Goal: Check status: Check status

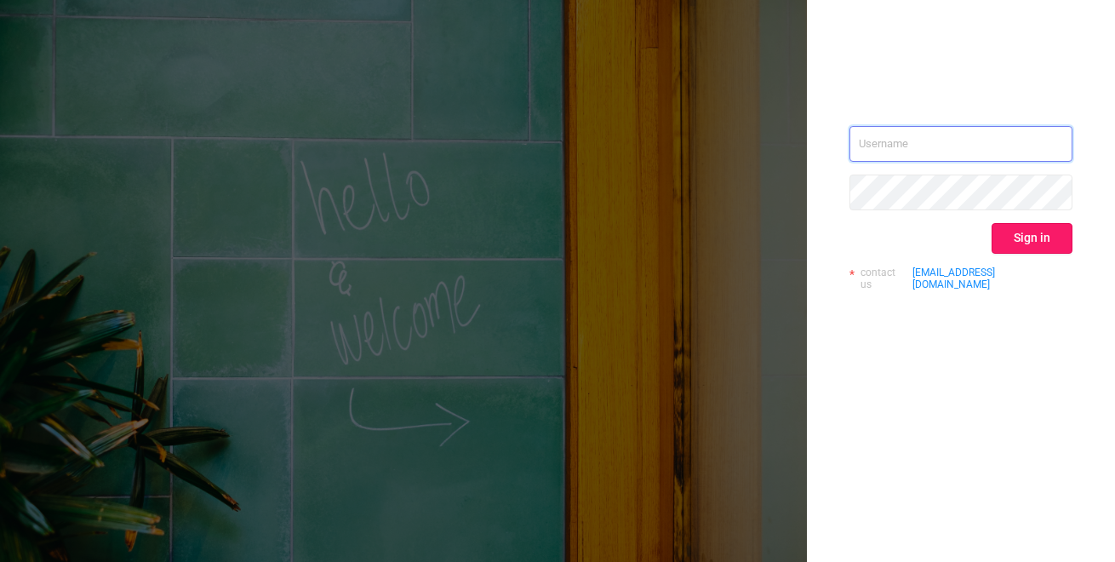
type input "[EMAIL_ADDRESS][DOMAIN_NAME]"
click at [1012, 238] on button "Sign in" at bounding box center [1032, 238] width 81 height 31
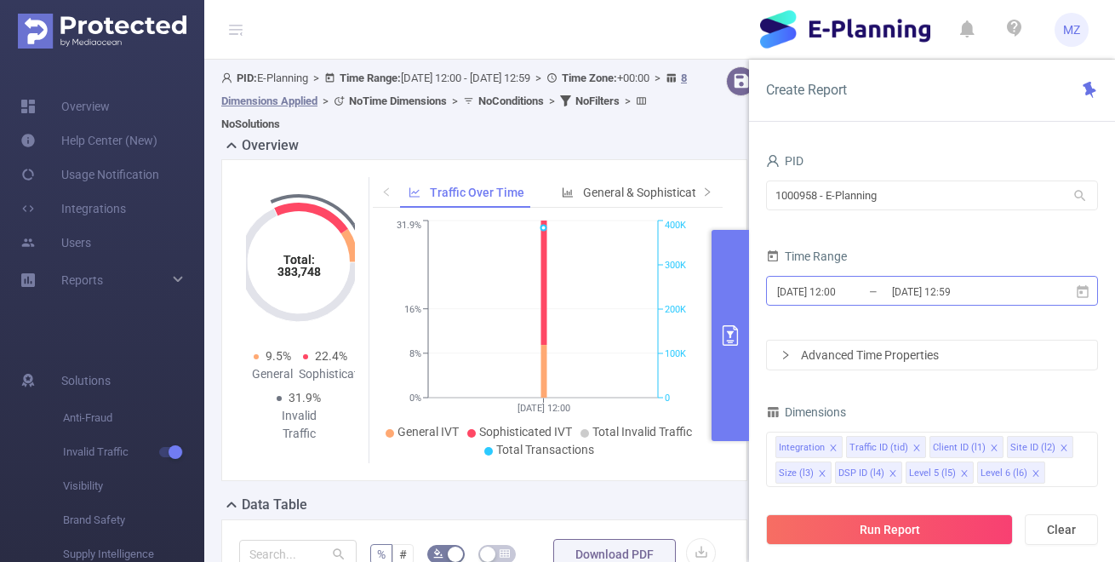
click at [855, 290] on input "[DATE] 12:00" at bounding box center [844, 291] width 138 height 23
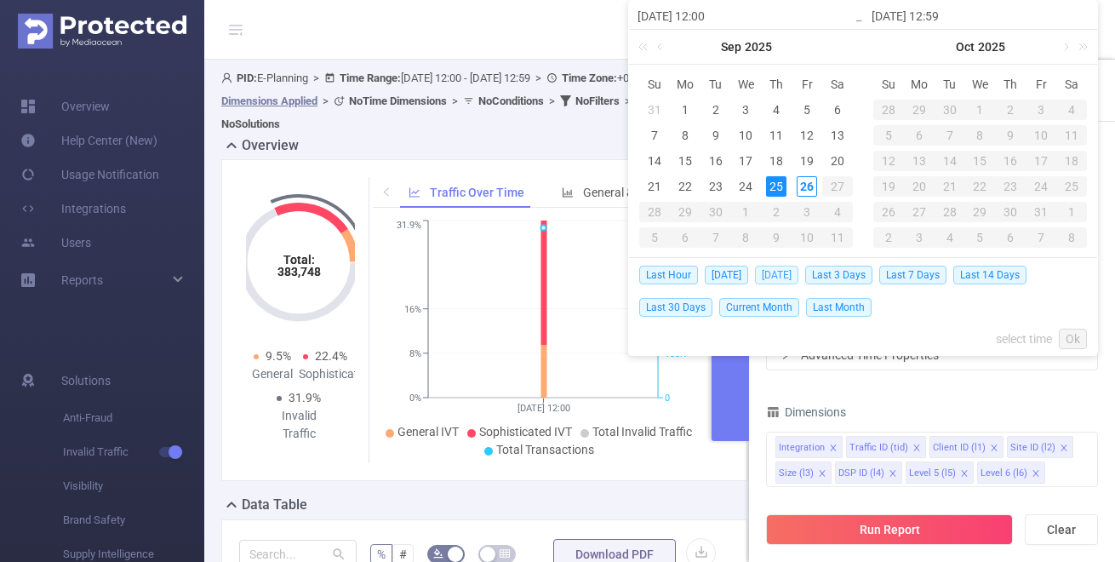
click at [797, 274] on span "[DATE]" at bounding box center [776, 275] width 43 height 19
type input "[DATE] 00:00"
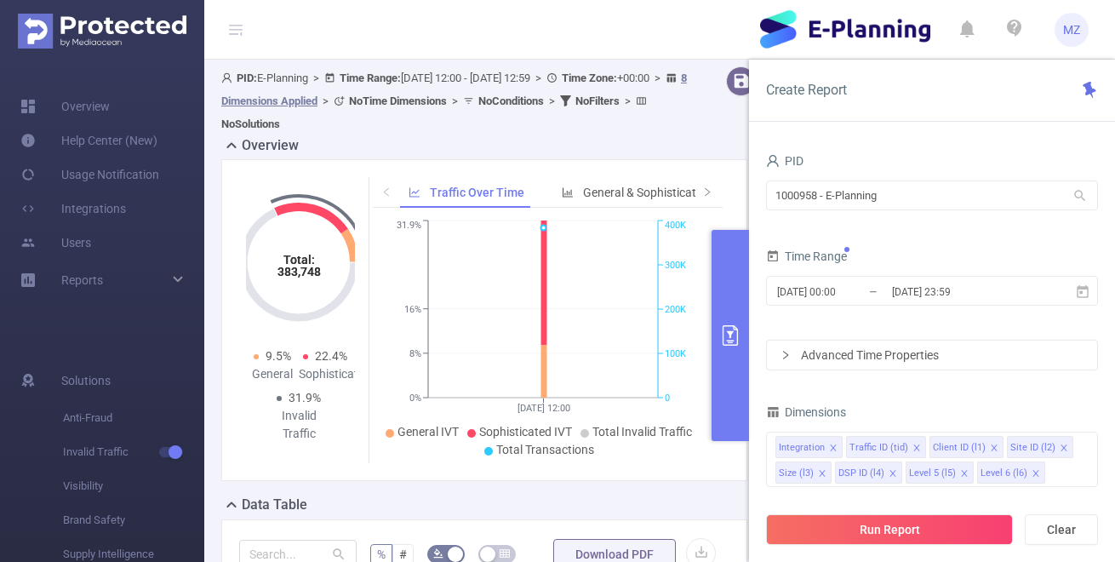
click at [857, 345] on div "Advanced Time Properties" at bounding box center [932, 354] width 330 height 29
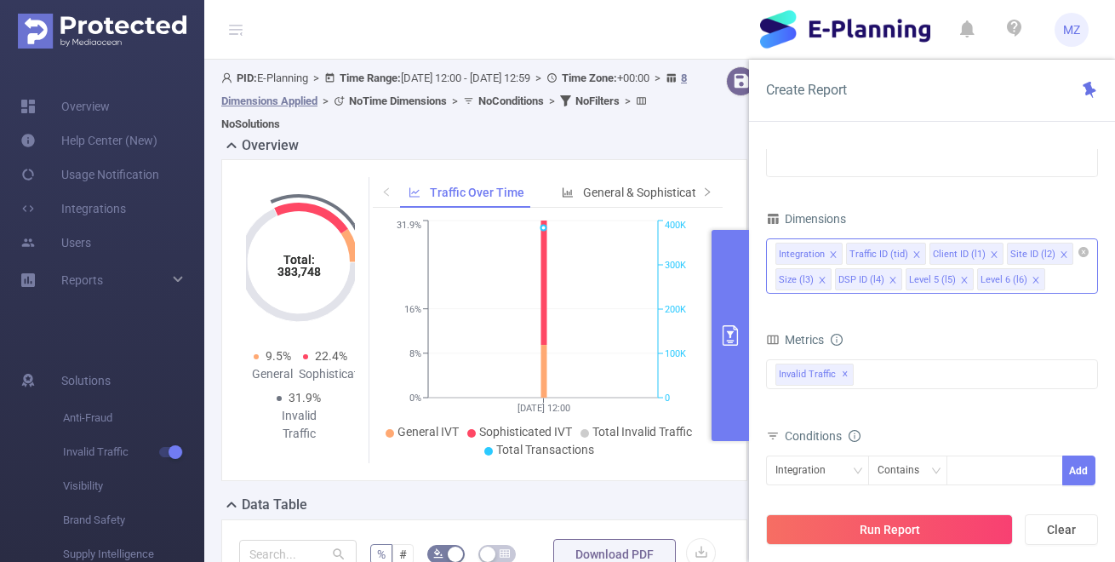
click at [833, 253] on icon "icon: close" at bounding box center [833, 254] width 9 height 9
drag, startPoint x: 971, startPoint y: 277, endPoint x: 951, endPoint y: 277, distance: 20.4
click at [973, 277] on icon "icon: close" at bounding box center [976, 280] width 6 height 6
drag, startPoint x: 901, startPoint y: 278, endPoint x: 873, endPoint y: 279, distance: 27.3
click at [901, 278] on icon "icon: close" at bounding box center [905, 280] width 9 height 9
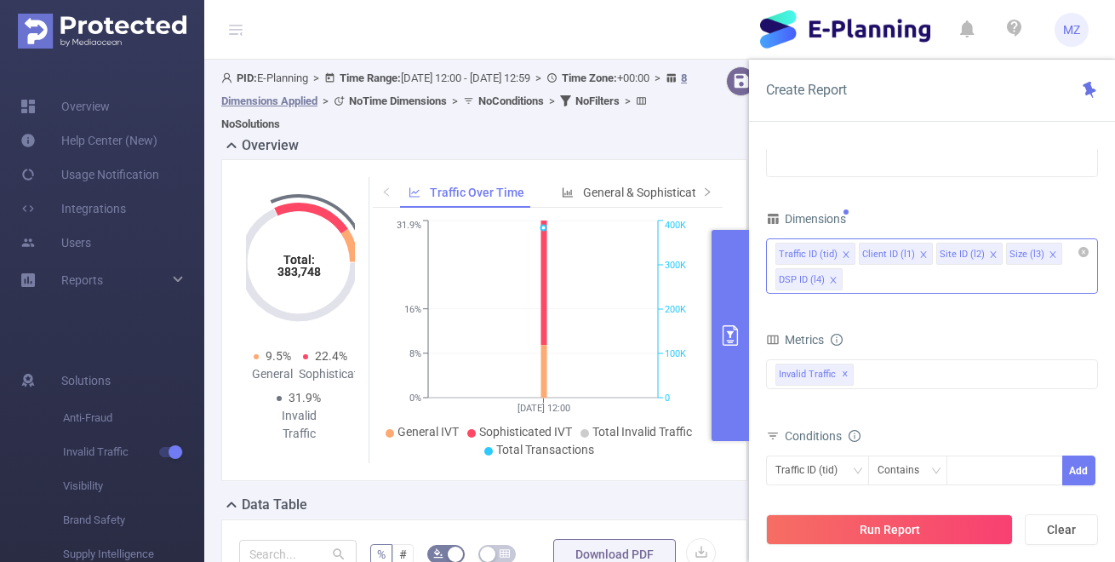
click at [832, 277] on icon "icon: close" at bounding box center [833, 280] width 9 height 9
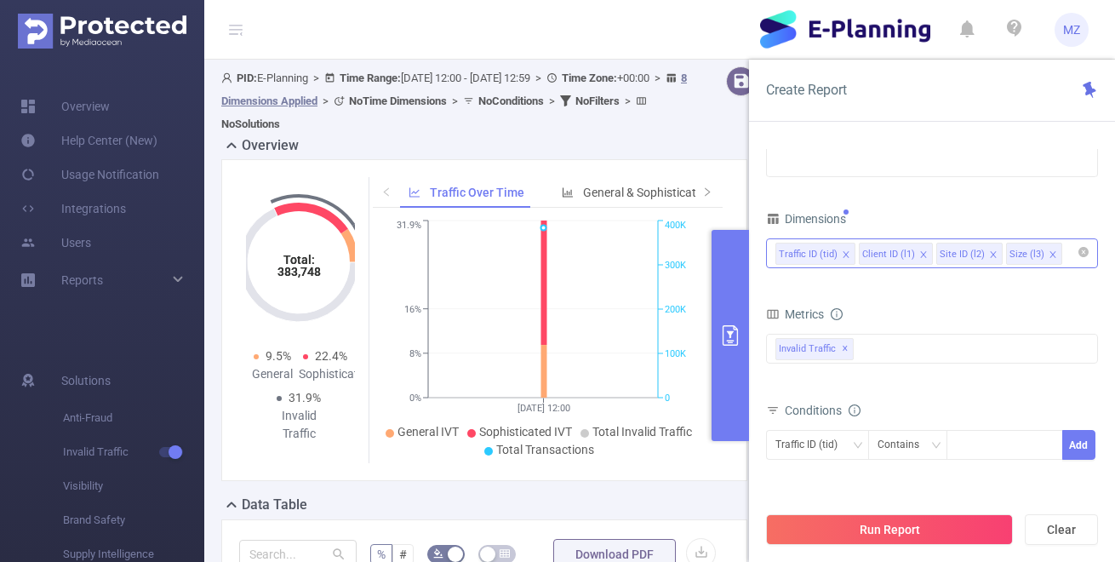
click at [1049, 252] on icon "icon: close" at bounding box center [1053, 254] width 9 height 9
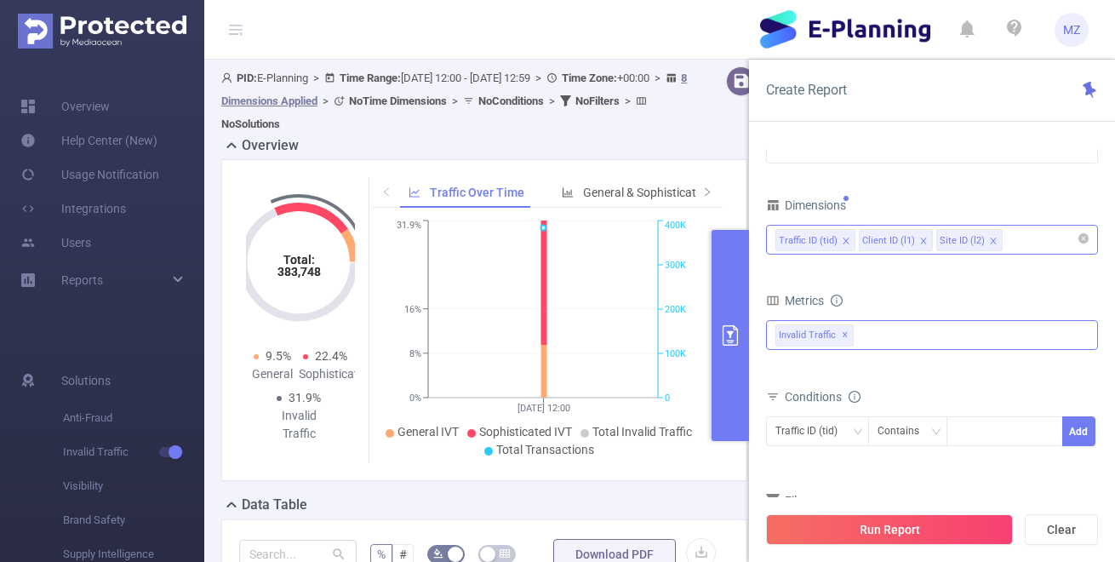
click at [885, 329] on div "Invalid Traffic ✕" at bounding box center [932, 335] width 332 height 30
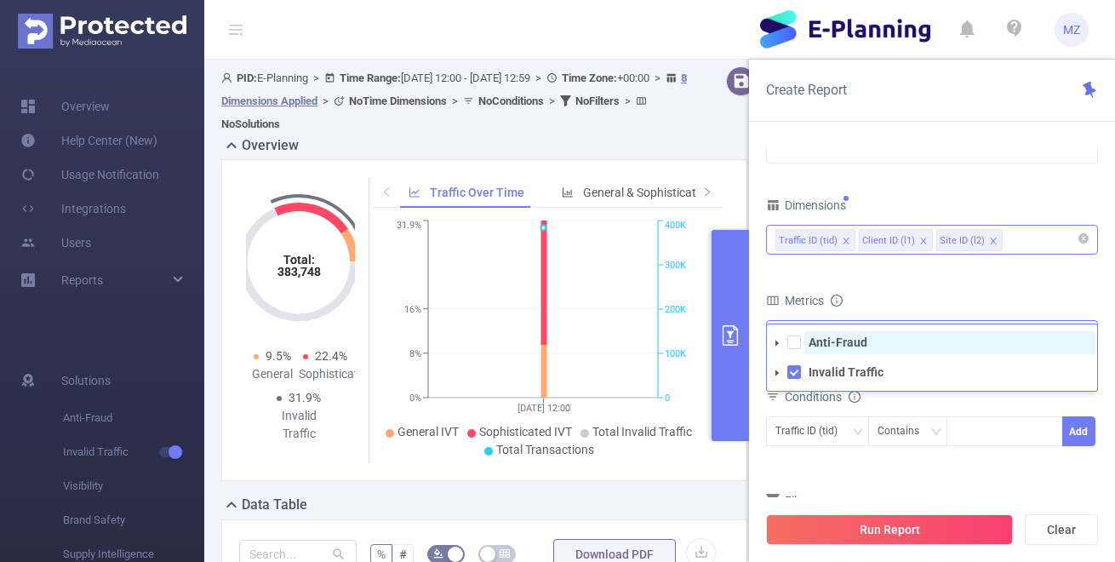
click at [816, 339] on strong "Anti-Fraud" at bounding box center [838, 342] width 59 height 14
click at [895, 283] on form "Dimensions Traffic ID (tid) Client ID (l1) Site ID (l2) Metrics bp_total brand-…" at bounding box center [932, 382] width 332 height 379
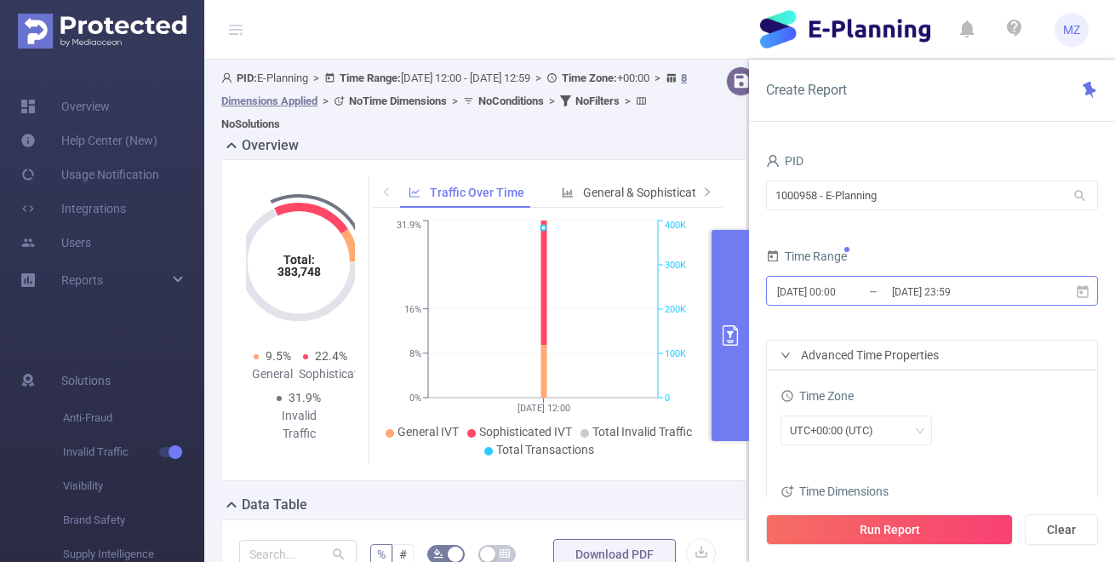
click at [997, 289] on input "[DATE] 23:59" at bounding box center [959, 291] width 138 height 23
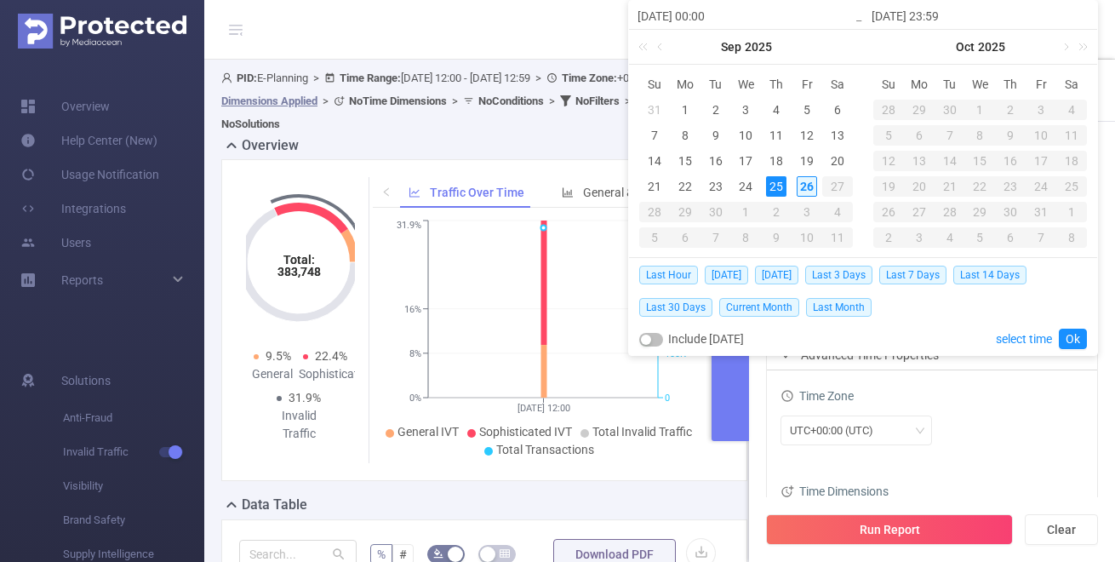
click at [809, 183] on div "26" at bounding box center [807, 186] width 20 height 20
click at [780, 186] on div "25" at bounding box center [776, 186] width 20 height 20
type input "[DATE] 23:59"
click at [804, 187] on div "26" at bounding box center [807, 186] width 20 height 20
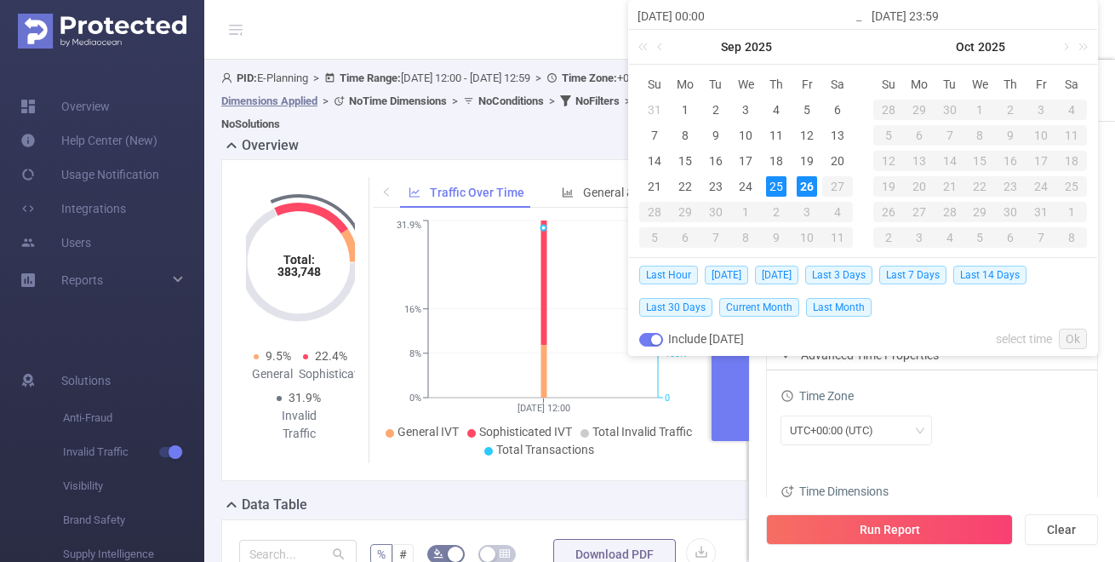
click at [771, 188] on div "25" at bounding box center [776, 186] width 20 height 20
click at [1078, 333] on link "Ok" at bounding box center [1073, 339] width 28 height 20
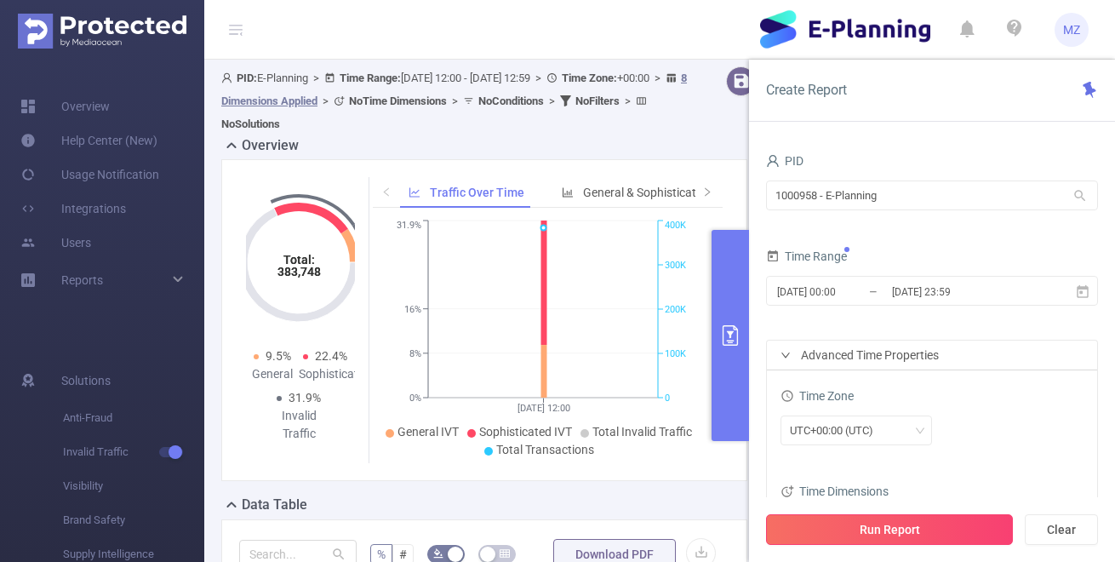
click at [876, 527] on button "Run Report" at bounding box center [889, 529] width 247 height 31
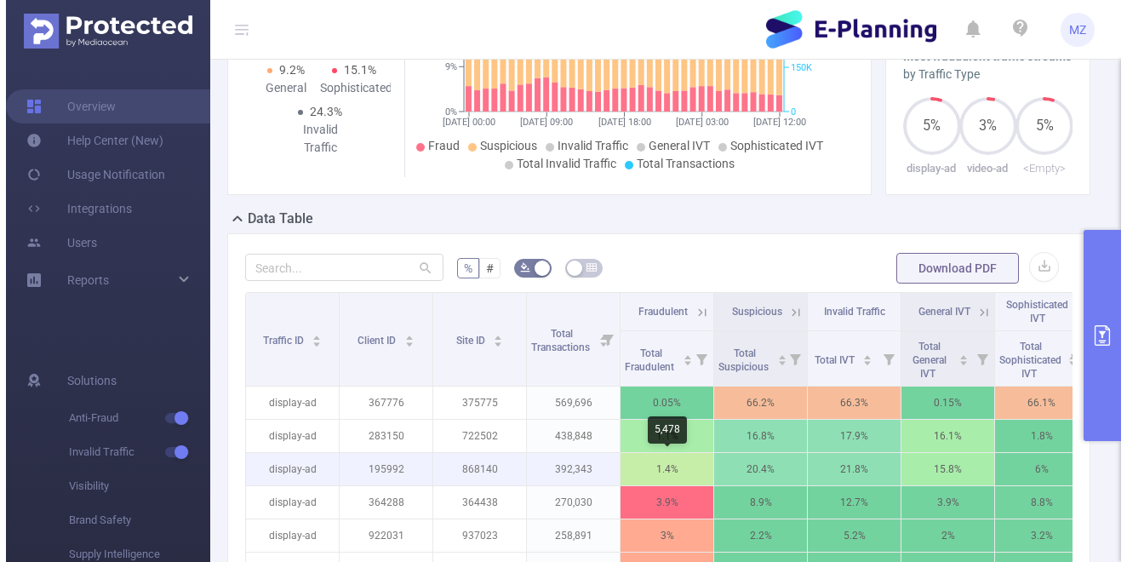
scroll to position [266, 0]
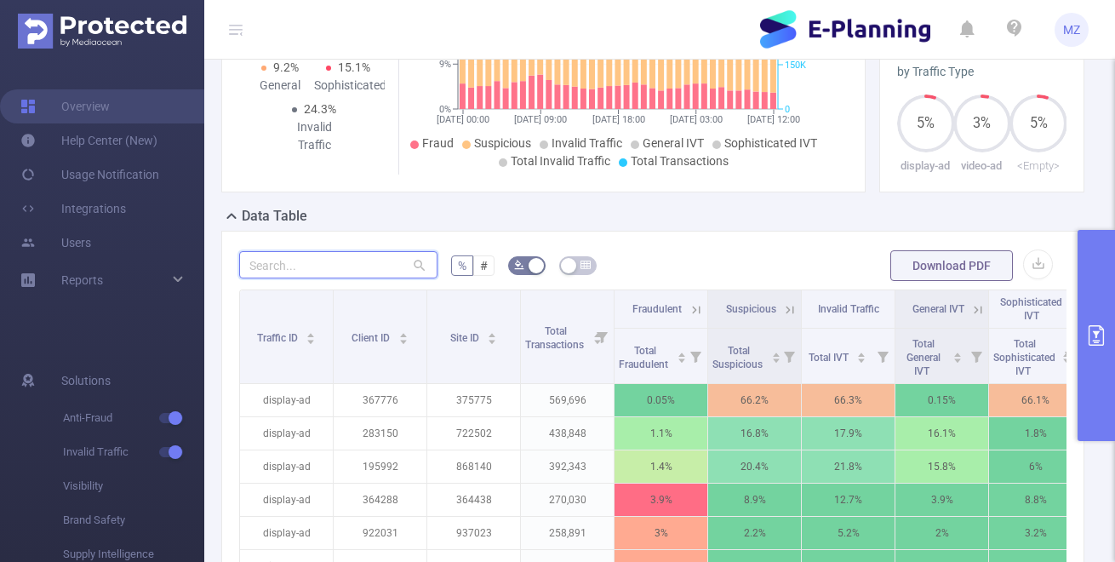
click at [357, 261] on input "text" at bounding box center [338, 264] width 198 height 27
paste input "523966"
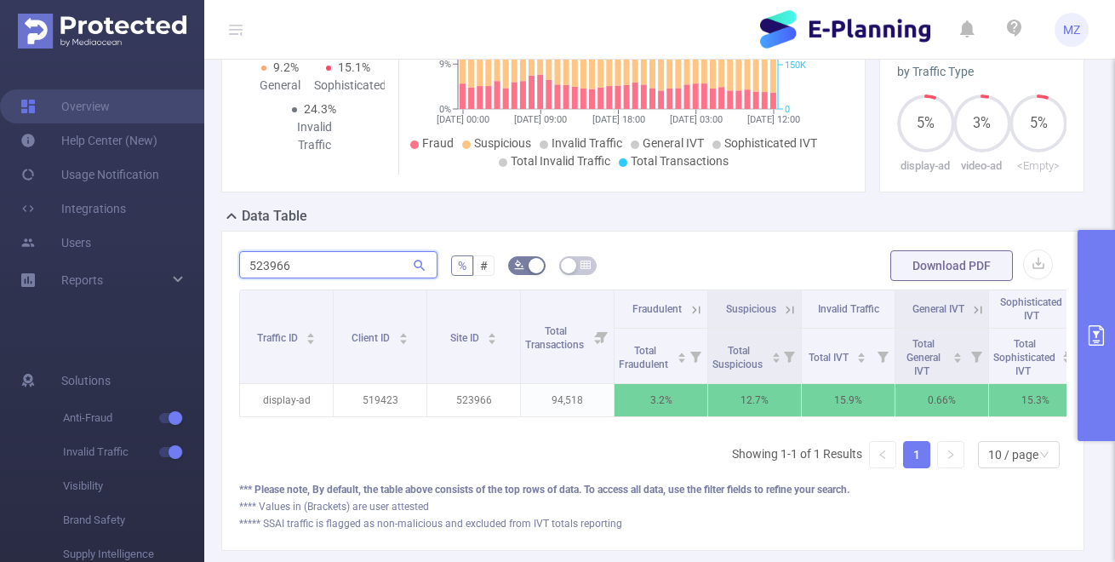
drag, startPoint x: 299, startPoint y: 263, endPoint x: 209, endPoint y: 249, distance: 90.5
click at [210, 249] on div "PID: E-Planning > Time Range: [DATE] 00:00 - [DATE] 23:59 > Time Zone: +00:00 >…" at bounding box center [659, 189] width 911 height 791
paste input "971283"
drag, startPoint x: 278, startPoint y: 266, endPoint x: 228, endPoint y: 257, distance: 50.9
click at [227, 258] on div "971283 % # Download PDF Traffic ID Client ID Site ID Total Transactions Fraudul…" at bounding box center [652, 391] width 863 height 320
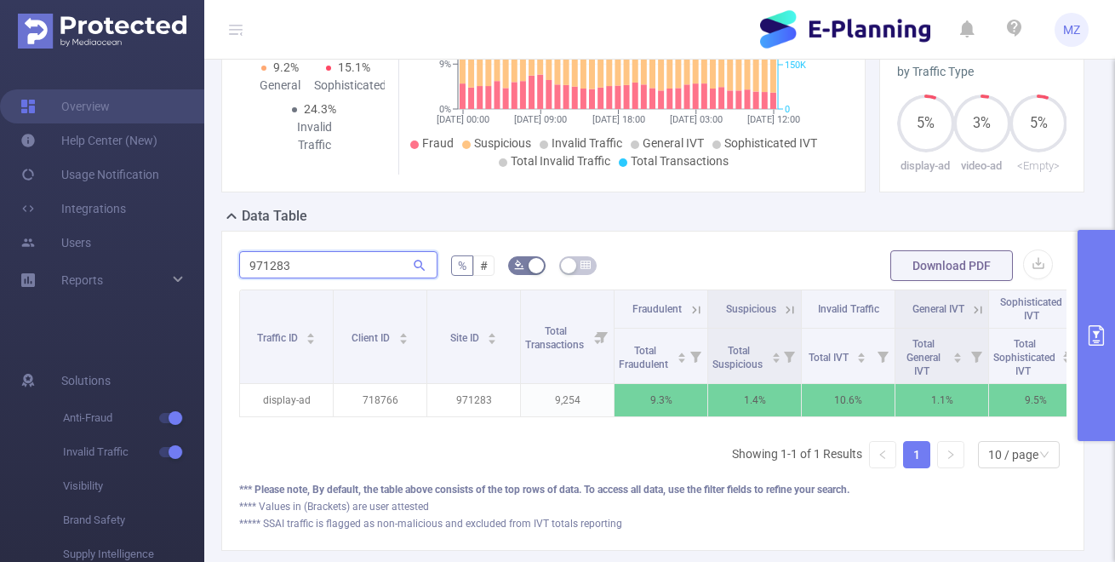
paste input "47"
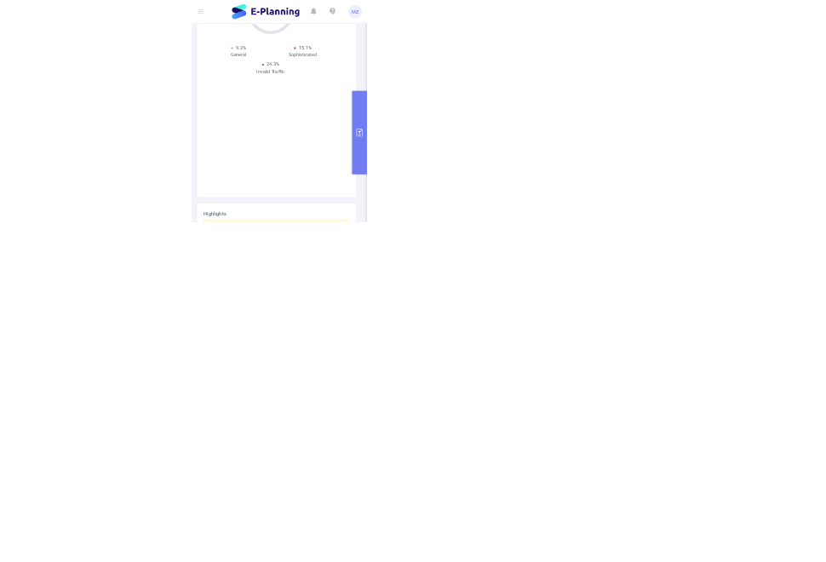
scroll to position [243, 0]
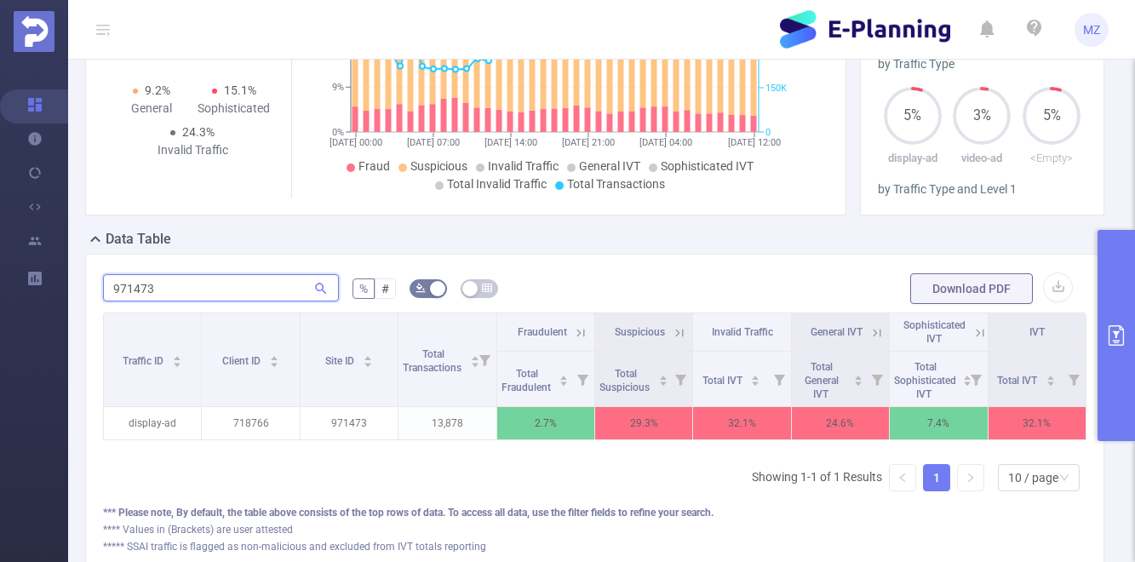
drag, startPoint x: 159, startPoint y: 289, endPoint x: 71, endPoint y: 279, distance: 88.3
click at [74, 280] on div "PID: E-Planning > Time Range: [DATE] 00:00 - [DATE] 23:59 > Time Zone: +00:00 >…" at bounding box center [601, 212] width 1066 height 791
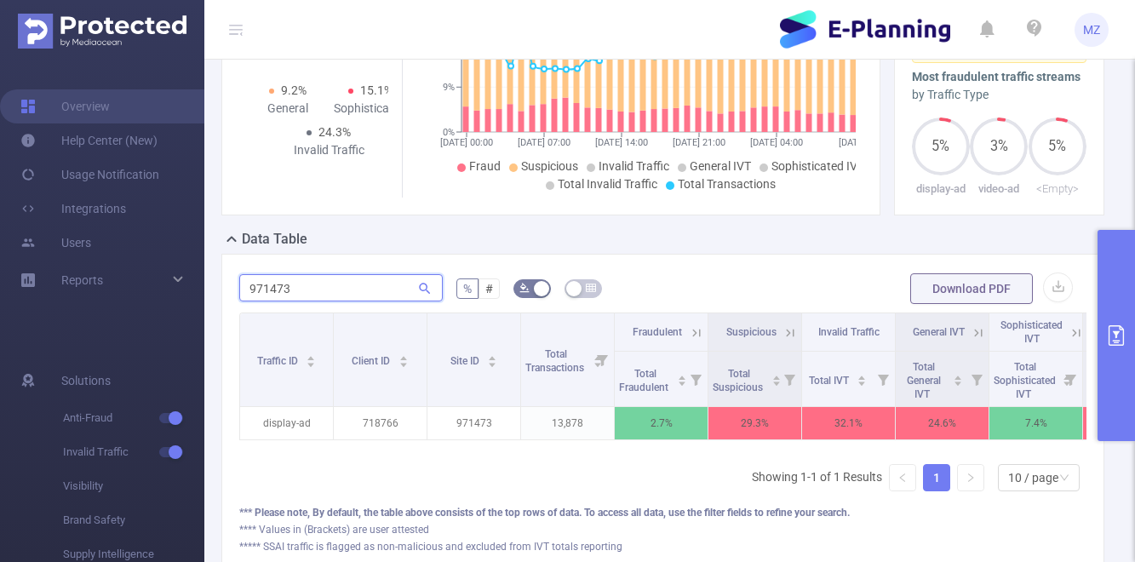
paste input "523966"
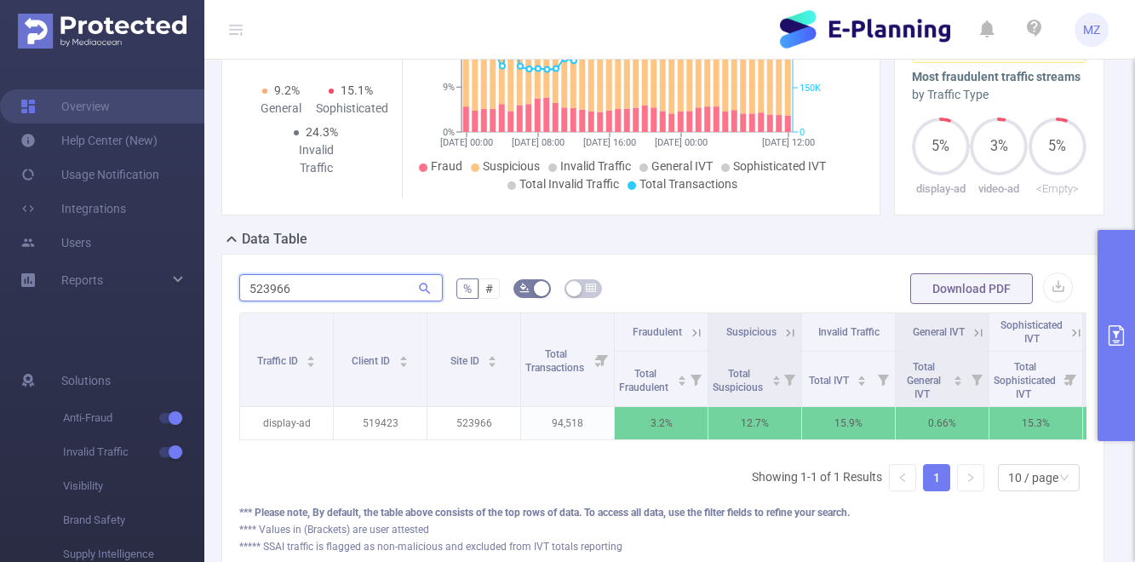
type input "523966"
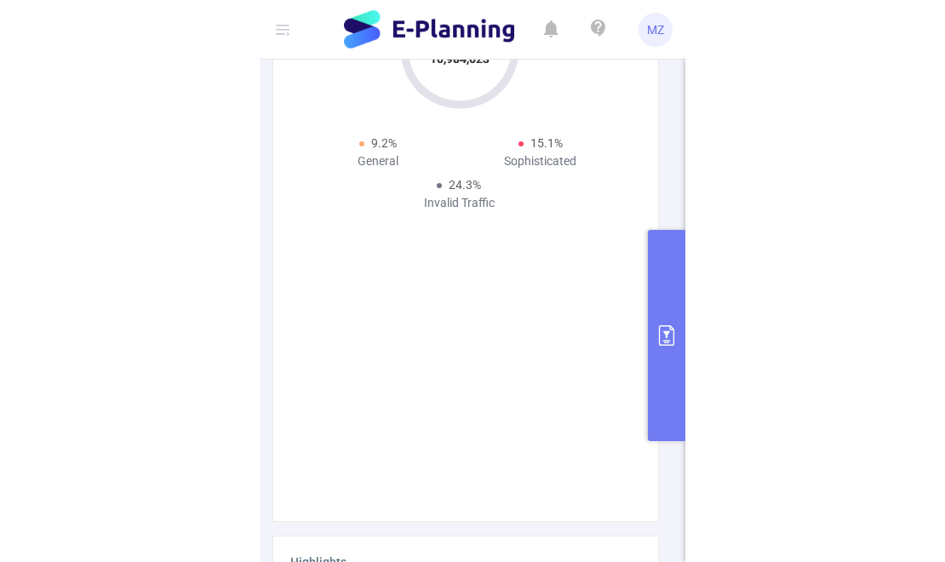
scroll to position [197, 0]
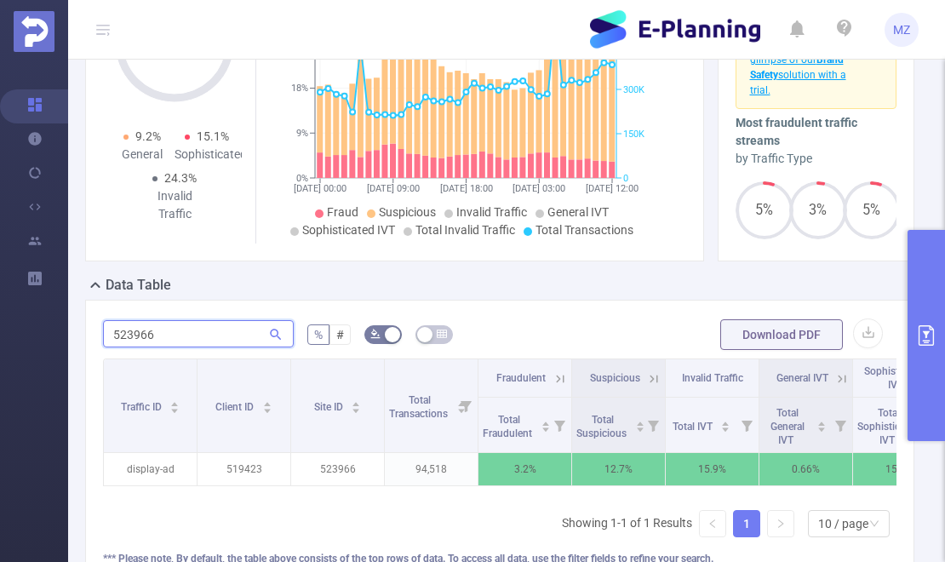
drag, startPoint x: 156, startPoint y: 332, endPoint x: 91, endPoint y: 333, distance: 64.7
click at [91, 333] on div "523966 % # Download PDF Traffic ID Client ID Site ID Total Transactions Fraudul…" at bounding box center [499, 460] width 829 height 320
